Goal: Obtain resource: Obtain resource

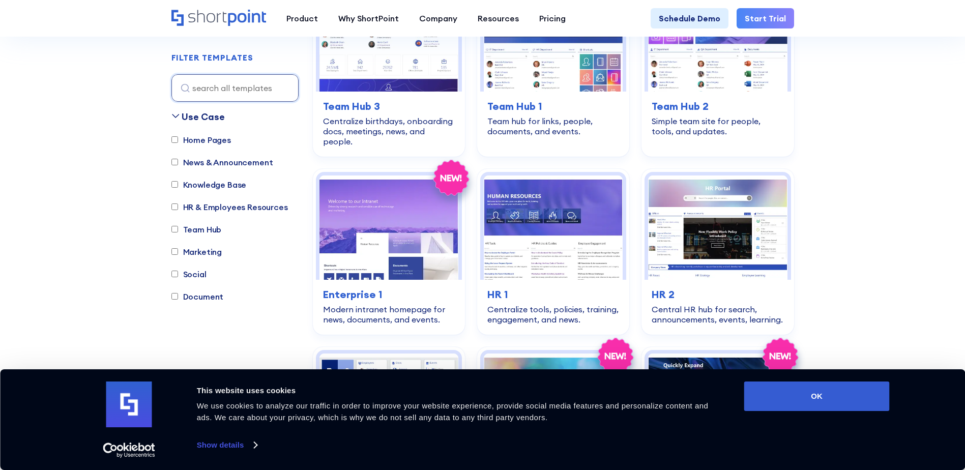
scroll to position [1323, 0]
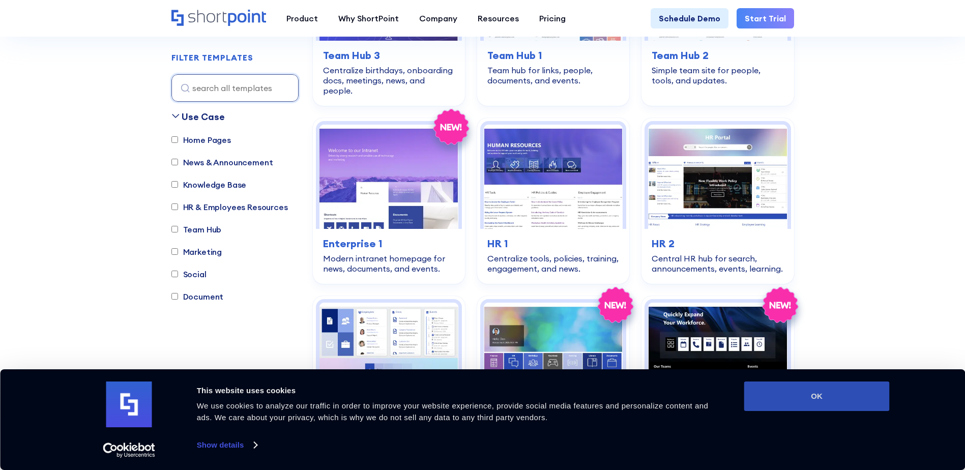
click at [779, 391] on button "OK" at bounding box center [818, 397] width 146 height 30
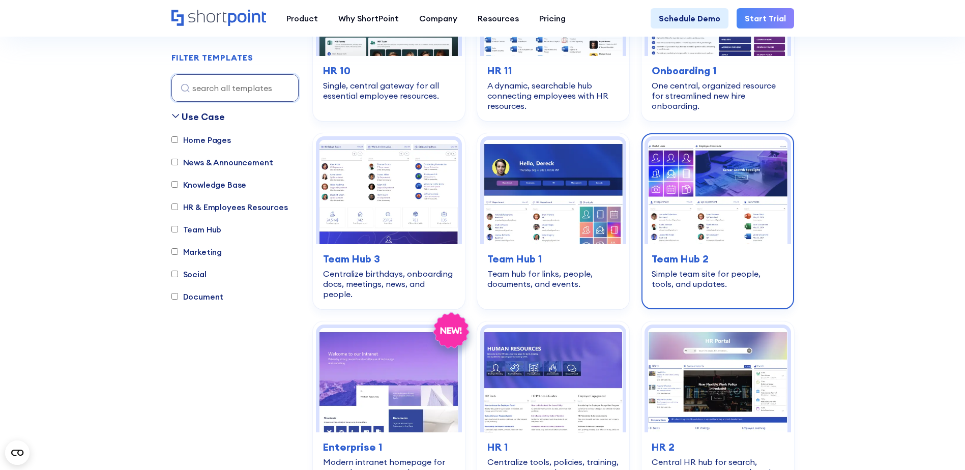
scroll to position [967, 0]
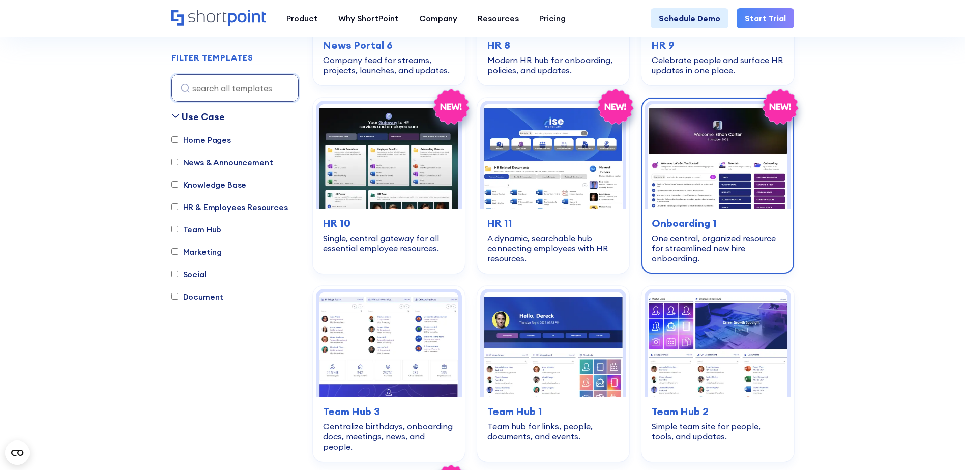
click at [731, 161] on img at bounding box center [717, 156] width 139 height 104
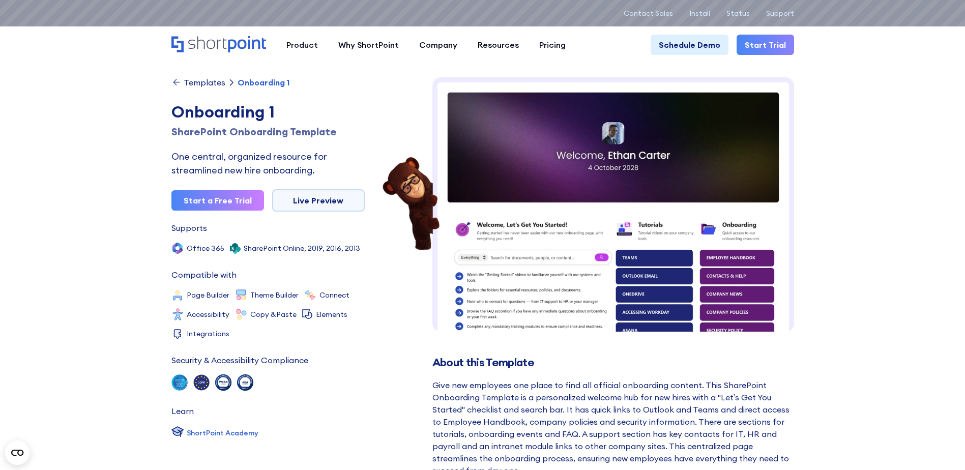
scroll to position [153, 0]
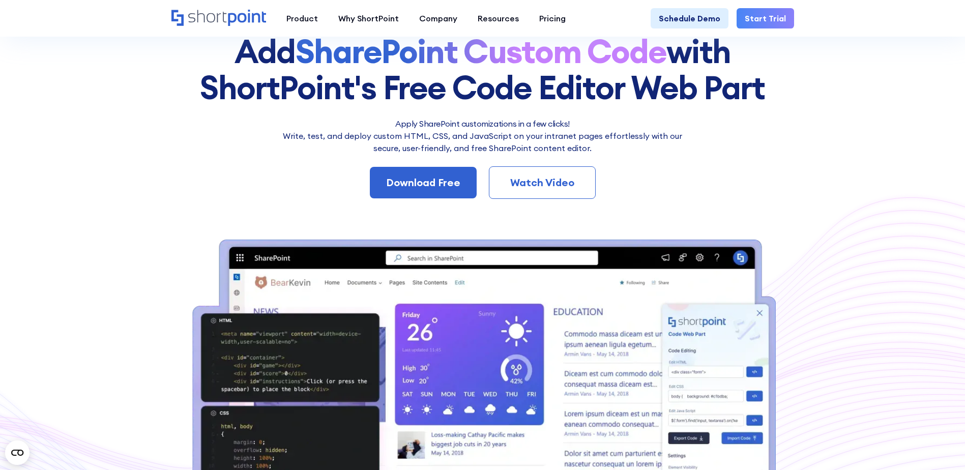
scroll to position [51, 0]
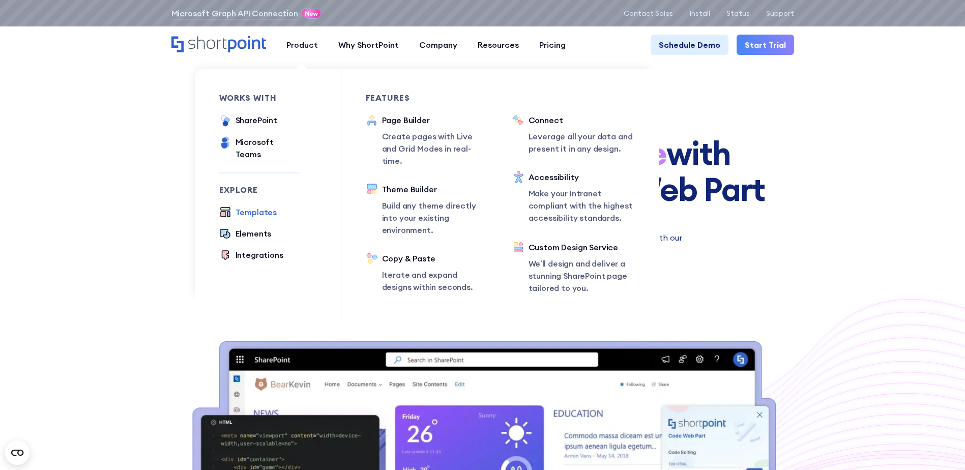
click at [259, 206] on div "Templates" at bounding box center [257, 212] width 42 height 12
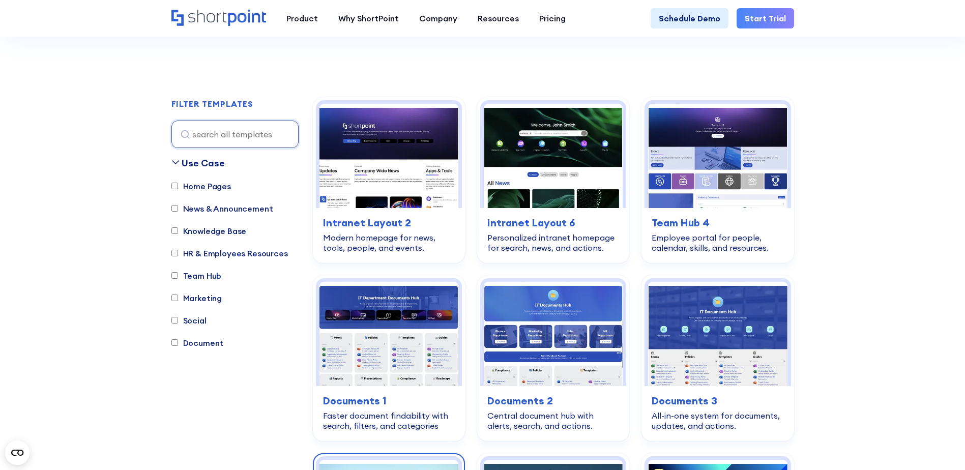
scroll to position [458, 0]
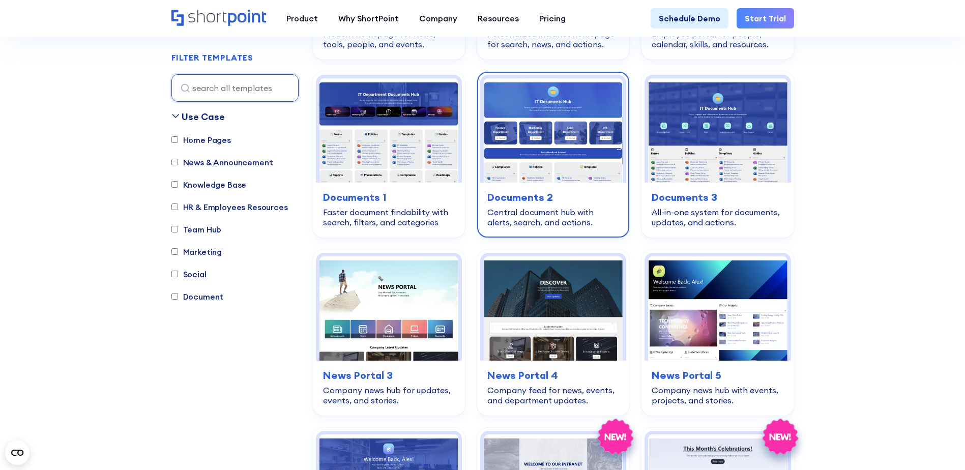
click at [571, 132] on img at bounding box center [553, 130] width 139 height 104
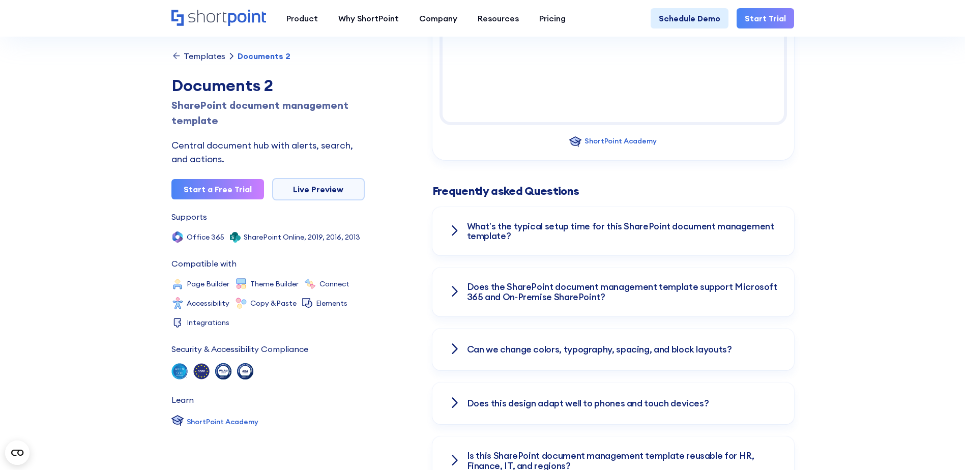
scroll to position [1476, 0]
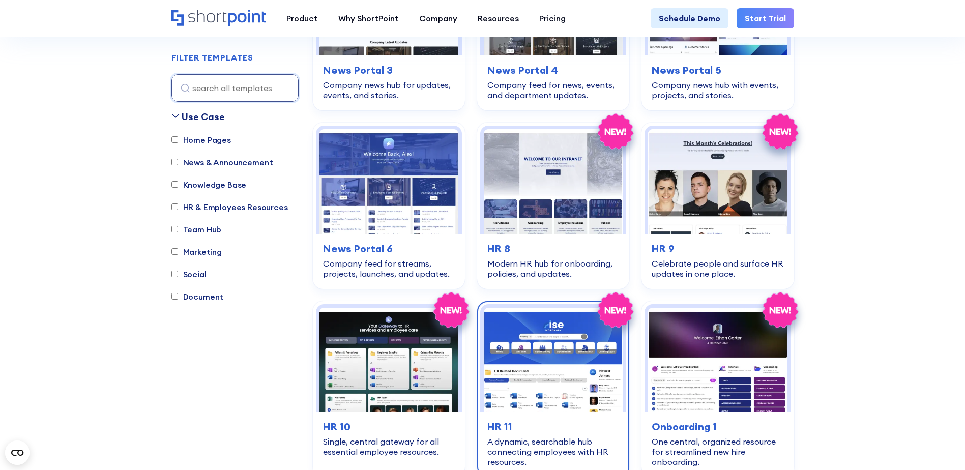
scroll to position [865, 0]
